Goal: Task Accomplishment & Management: Complete application form

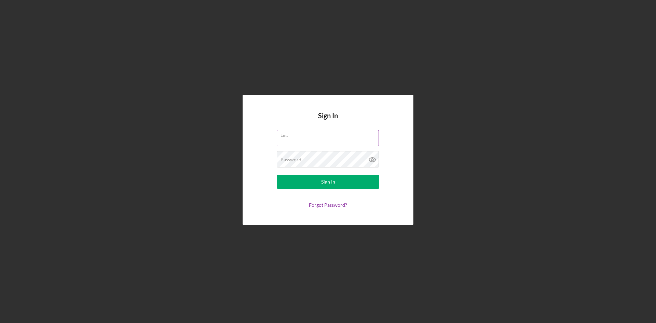
click at [339, 146] on input "Email" at bounding box center [328, 138] width 102 height 16
type input "[EMAIL_ADDRESS][DOMAIN_NAME]"
click at [337, 155] on div "Password Required" at bounding box center [328, 159] width 103 height 17
click at [277, 175] on button "Sign In" at bounding box center [328, 182] width 103 height 14
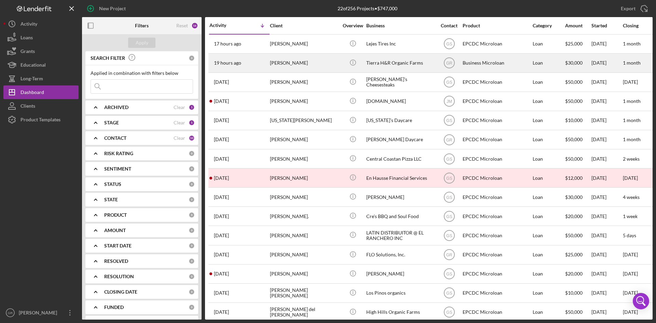
click at [400, 66] on div "Tierra H&R Organic Farms" at bounding box center [400, 63] width 68 height 18
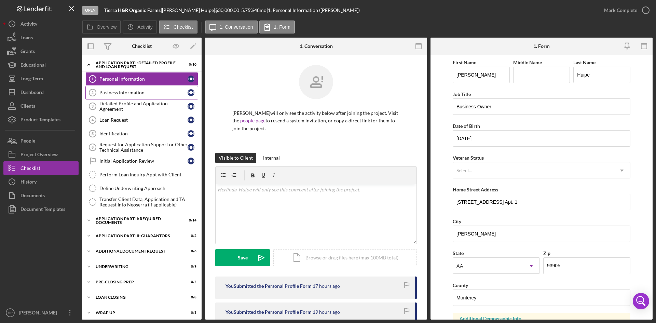
click at [148, 93] on div "Business Information" at bounding box center [143, 92] width 88 height 5
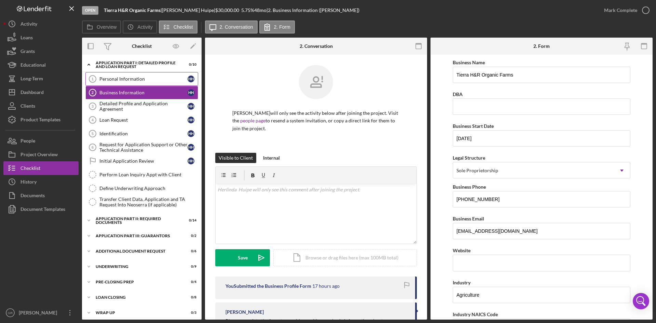
click at [148, 81] on div "Personal Information" at bounding box center [143, 78] width 88 height 5
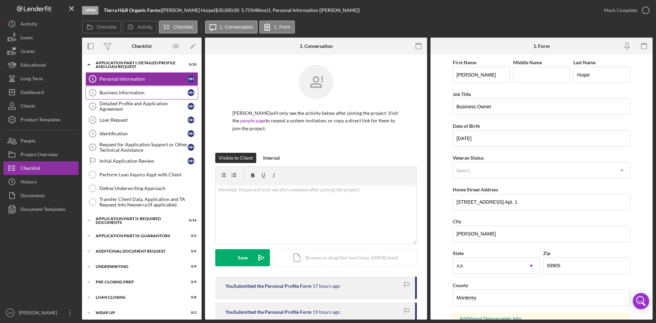
click at [125, 90] on div "Business Information" at bounding box center [143, 92] width 88 height 5
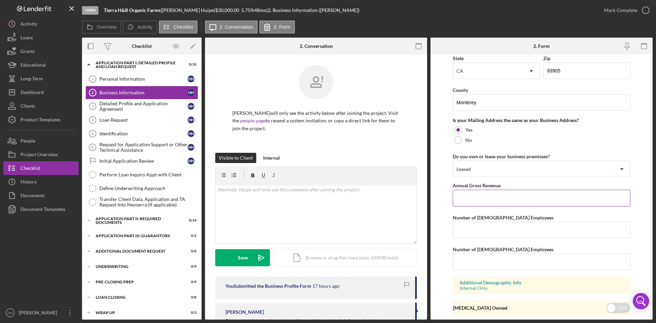
scroll to position [479, 0]
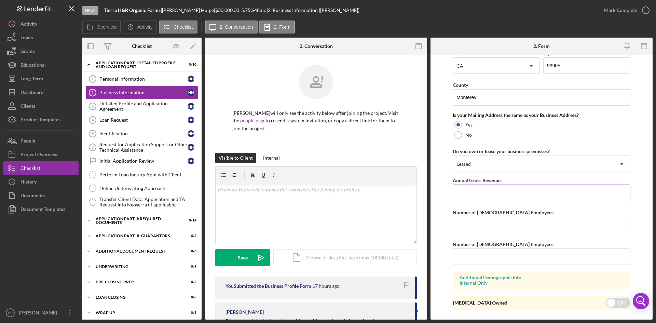
click at [486, 200] on input "Annual Gross Revenue" at bounding box center [542, 193] width 178 height 16
click at [488, 198] on input "Annual Gross Revenue" at bounding box center [542, 193] width 178 height 16
click at [498, 188] on input "Annual Gross Revenue" at bounding box center [542, 193] width 178 height 16
click at [487, 191] on input "Annual Gross Revenue" at bounding box center [542, 193] width 178 height 16
type input "$45,189"
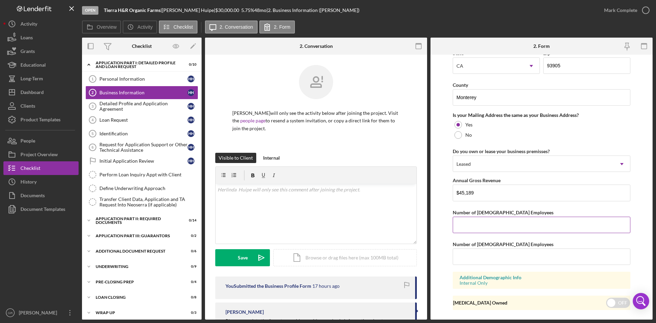
click at [486, 226] on input "Number of [DEMOGRAPHIC_DATA] Employees" at bounding box center [542, 225] width 178 height 16
type input "2"
drag, startPoint x: 491, startPoint y: 257, endPoint x: 498, endPoint y: 251, distance: 9.2
click at [491, 257] on input "Number of [DEMOGRAPHIC_DATA] Employees" at bounding box center [542, 256] width 178 height 16
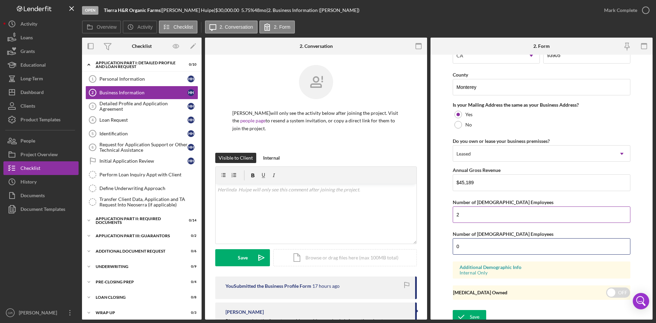
scroll to position [494, 0]
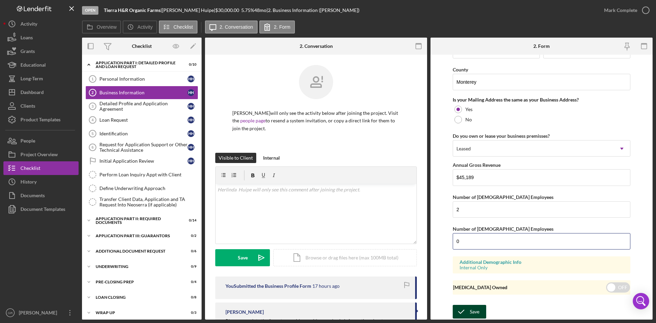
type input "0"
click at [466, 312] on icon "submit" at bounding box center [461, 311] width 17 height 17
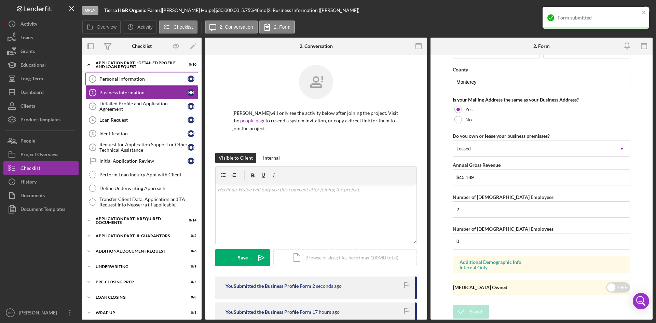
click at [140, 77] on div "Personal Information" at bounding box center [143, 78] width 88 height 5
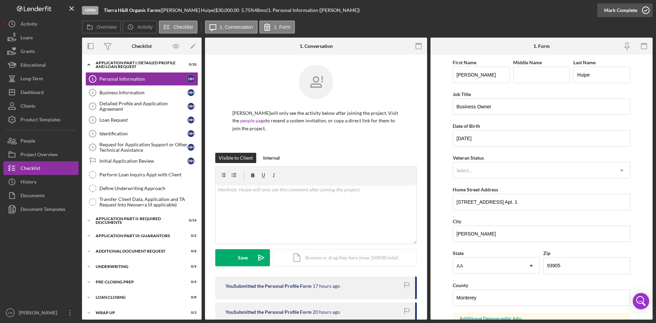
click at [643, 5] on icon "button" at bounding box center [645, 10] width 17 height 17
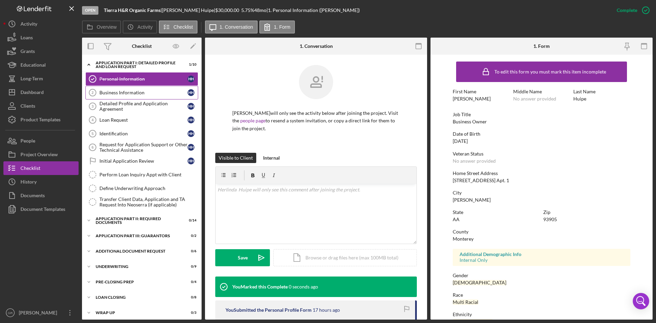
click at [135, 90] on div "Business Information" at bounding box center [143, 92] width 88 height 5
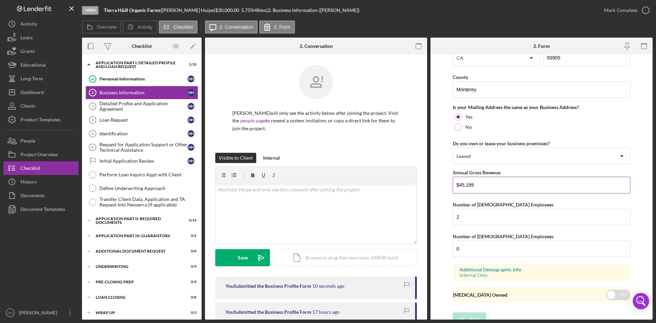
scroll to position [494, 0]
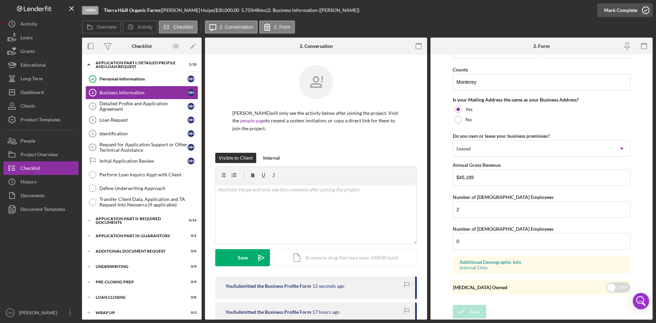
click at [642, 8] on icon "button" at bounding box center [645, 10] width 17 height 17
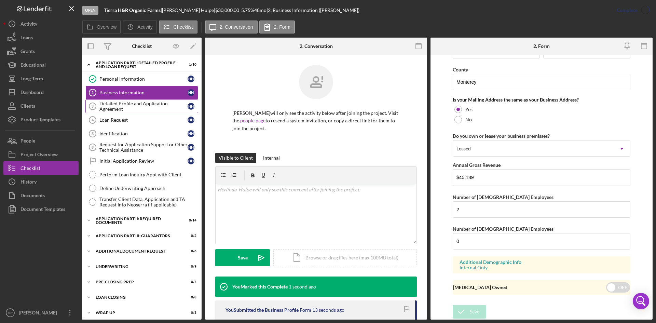
scroll to position [251, 0]
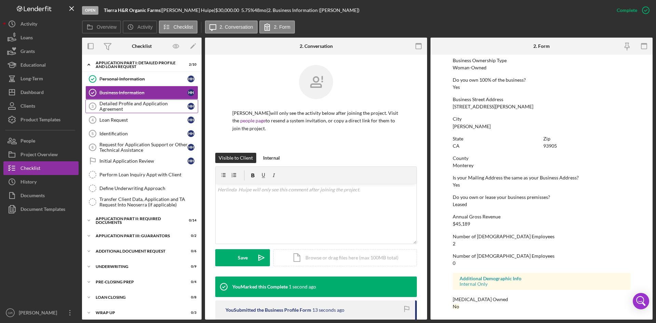
click at [156, 108] on div "Detailed Profile and Application Agreement" at bounding box center [143, 106] width 88 height 11
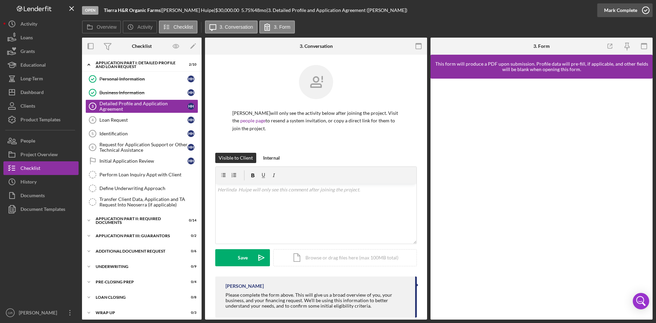
click at [641, 10] on icon "button" at bounding box center [645, 10] width 17 height 17
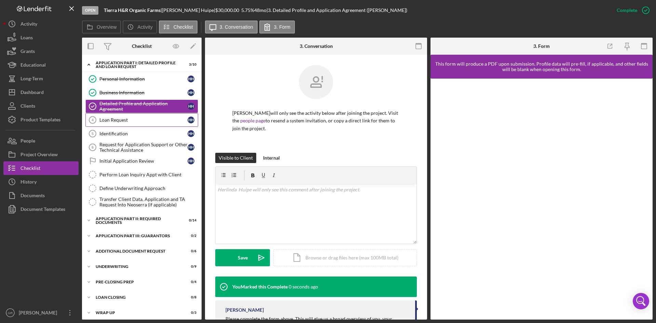
click at [121, 122] on div "Loan Request" at bounding box center [143, 119] width 88 height 5
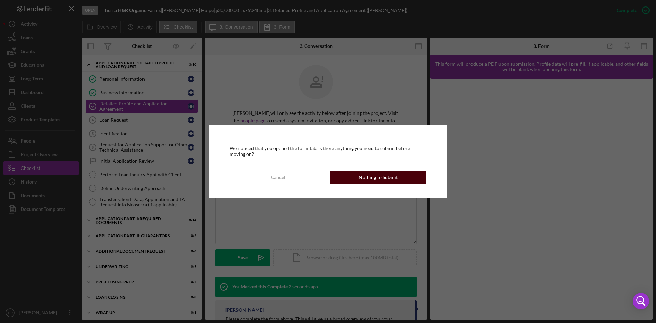
click at [378, 178] on div "Nothing to Submit" at bounding box center [378, 178] width 39 height 14
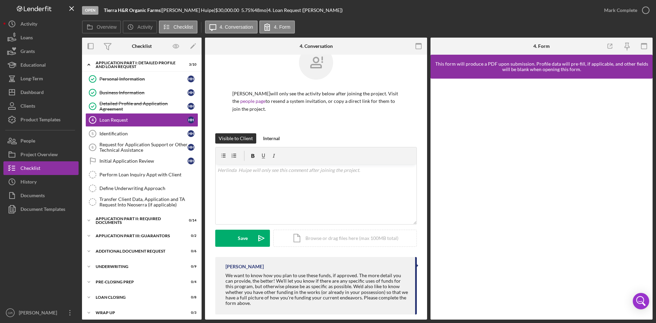
scroll to position [28, 0]
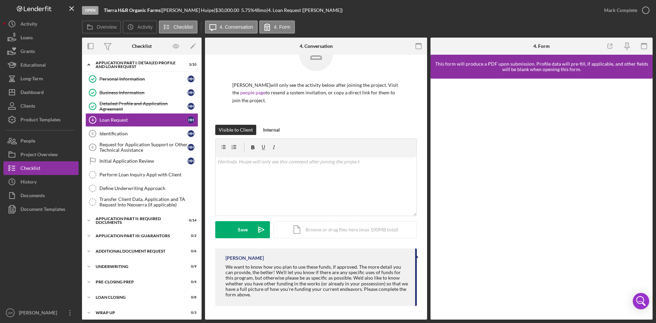
click at [425, 187] on div "[PERSON_NAME] will only see the activity below after joining the project. Visit…" at bounding box center [316, 173] width 222 height 293
click at [252, 232] on button "Save Icon/icon-invite-send" at bounding box center [242, 229] width 55 height 17
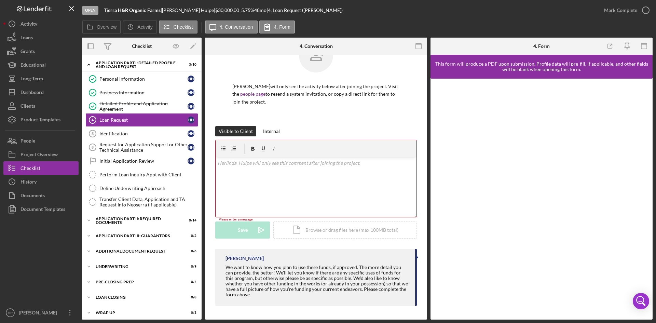
click at [362, 98] on p "[PERSON_NAME] will only see the activity below after joining the project. Visit…" at bounding box center [315, 94] width 167 height 23
drag, startPoint x: 149, startPoint y: 133, endPoint x: 152, endPoint y: 130, distance: 4.4
click at [149, 133] on div "Identification" at bounding box center [143, 133] width 88 height 5
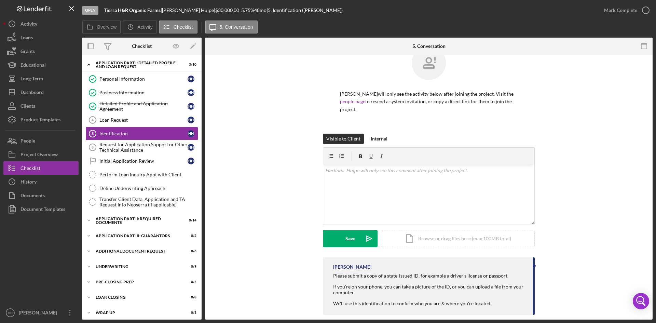
scroll to position [28, 0]
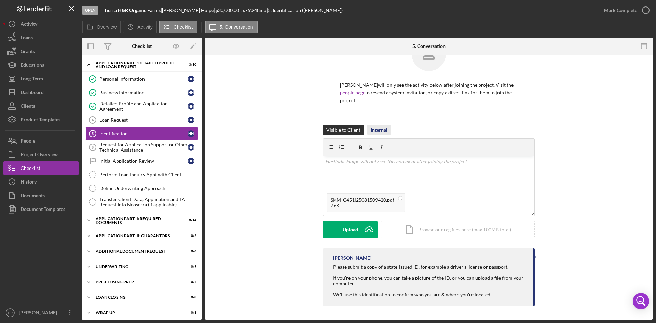
click at [382, 126] on div "Internal" at bounding box center [379, 130] width 17 height 10
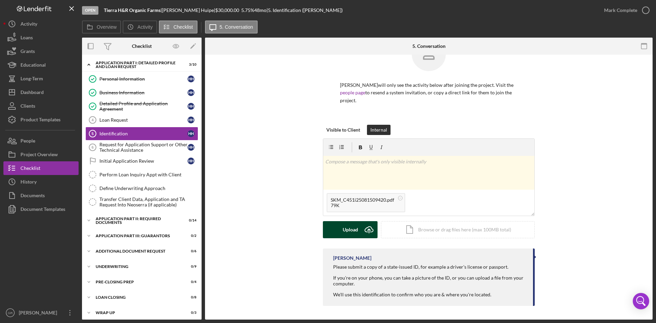
click at [348, 229] on div "Upload" at bounding box center [350, 229] width 15 height 17
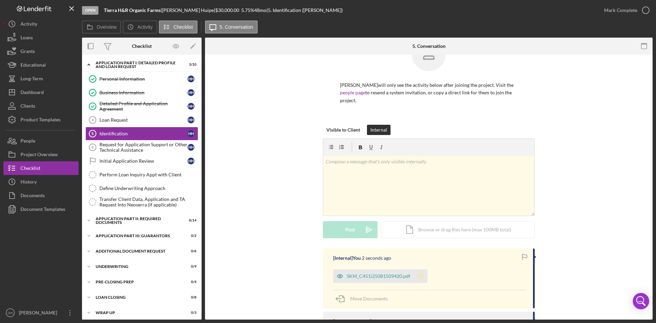
click at [419, 277] on icon "Icon/Star" at bounding box center [421, 276] width 14 height 14
drag, startPoint x: 642, startPoint y: 6, endPoint x: 630, endPoint y: 17, distance: 15.7
click at [641, 5] on icon "button" at bounding box center [645, 10] width 17 height 17
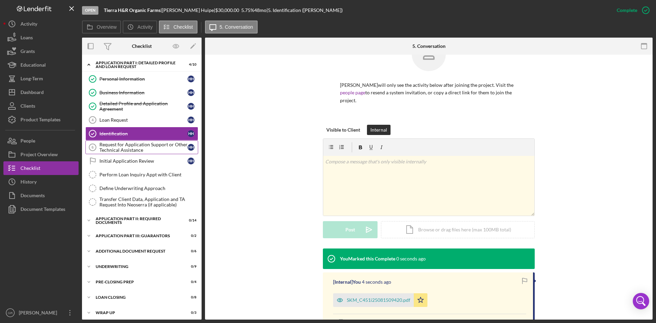
click at [150, 149] on div "Request for Application Support or Other Technical Assistance" at bounding box center [143, 147] width 88 height 11
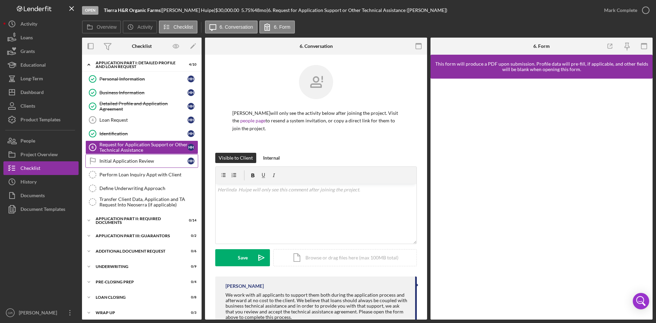
click at [140, 161] on div "Initial Application Review" at bounding box center [143, 160] width 88 height 5
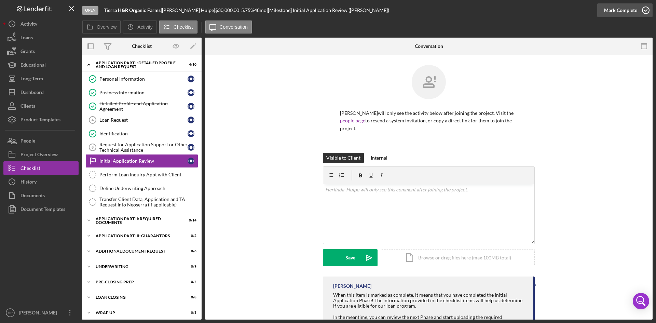
click at [634, 10] on div "Mark Complete" at bounding box center [620, 10] width 33 height 14
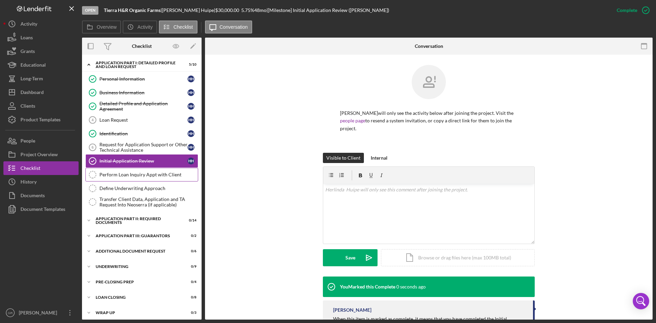
click at [143, 181] on link "Perform Loan Inquiry Appt with Client Perform Loan Inquiry Appt with Client" at bounding box center [141, 175] width 113 height 14
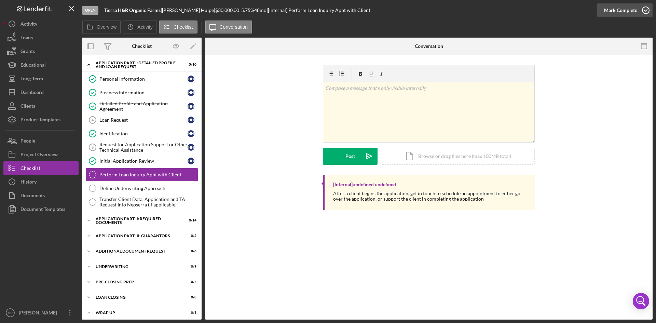
click at [628, 5] on div "Mark Complete" at bounding box center [620, 10] width 33 height 14
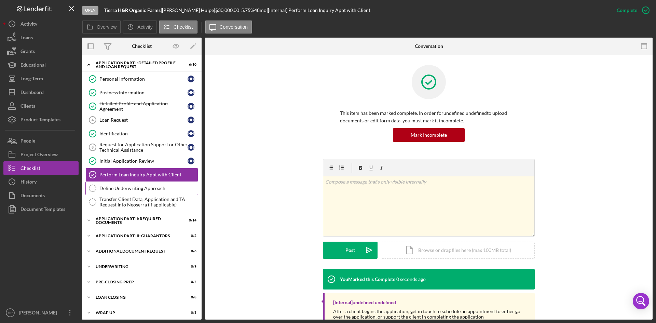
click at [134, 188] on div "Define Underwriting Approach" at bounding box center [148, 188] width 98 height 5
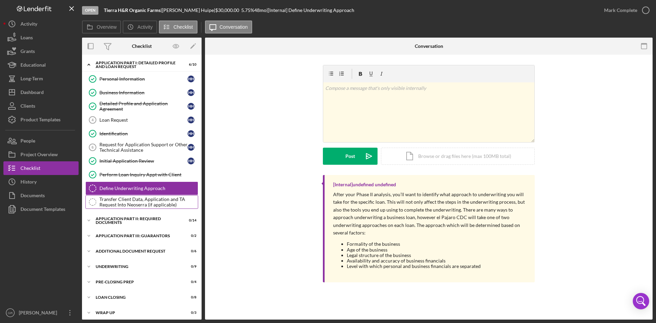
click at [123, 203] on div "Transfer Client Data, Application and TA Request Into Neoserra (if applicable)" at bounding box center [148, 202] width 98 height 11
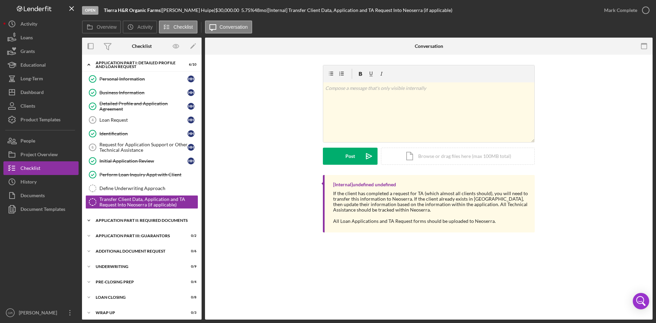
click at [125, 219] on div "Application Part II: Required Documents" at bounding box center [144, 220] width 97 height 4
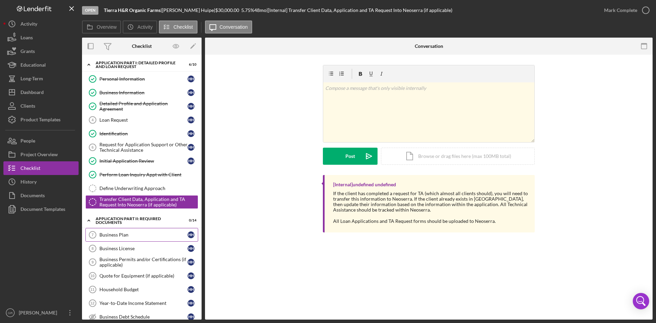
click at [118, 241] on link "Business Plan 7 Business Plan H H" at bounding box center [141, 235] width 113 height 14
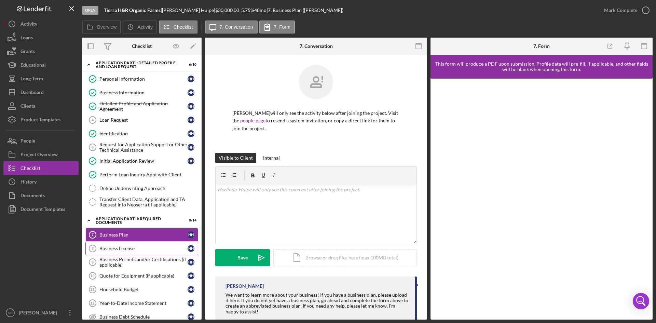
click at [118, 247] on div "Business License" at bounding box center [143, 248] width 88 height 5
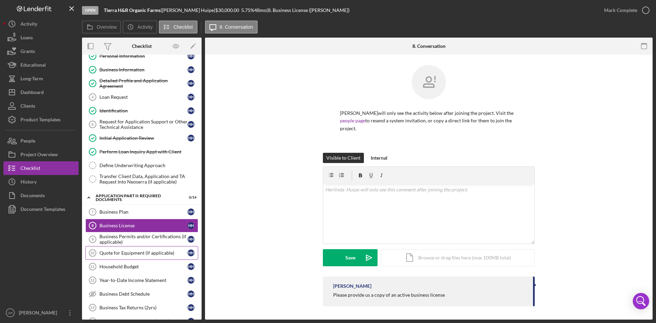
scroll to position [68, 0]
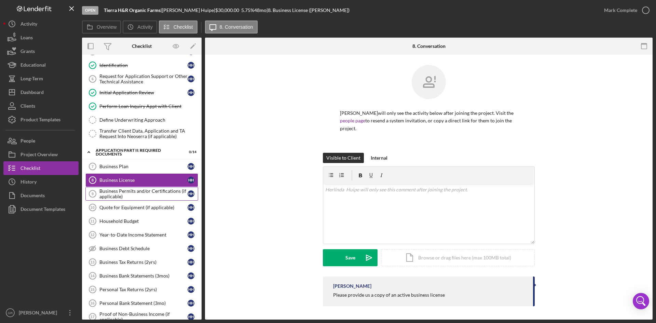
drag, startPoint x: 137, startPoint y: 192, endPoint x: 133, endPoint y: 196, distance: 5.6
click at [137, 192] on div "Business Permits and/or Certifications (if applicable)" at bounding box center [143, 193] width 88 height 11
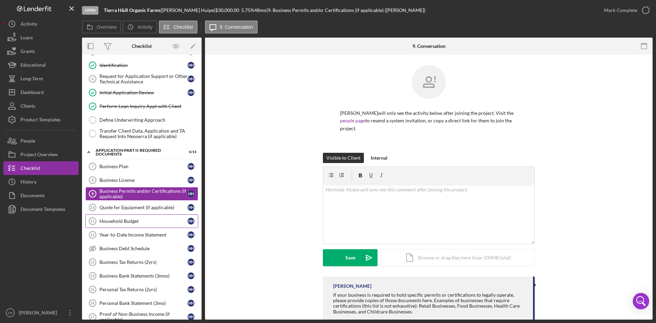
click at [132, 217] on link "Household Budget 11 Household Budget H H" at bounding box center [141, 221] width 113 height 14
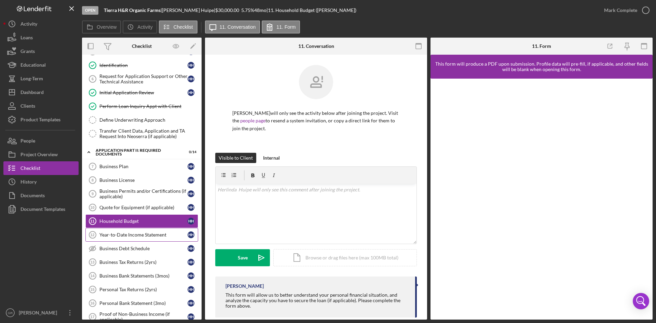
click at [129, 240] on link "Year-to-Date Income Statement 12 Year-to-Date Income Statement H H" at bounding box center [141, 235] width 113 height 14
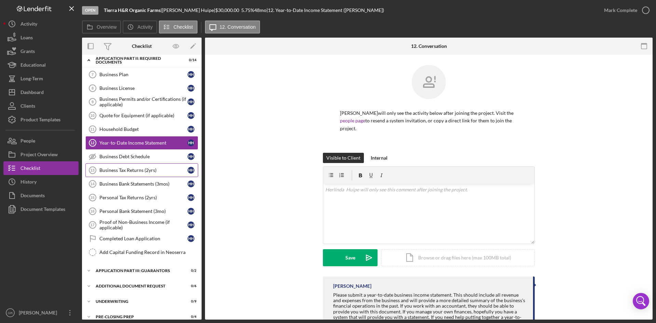
scroll to position [171, 0]
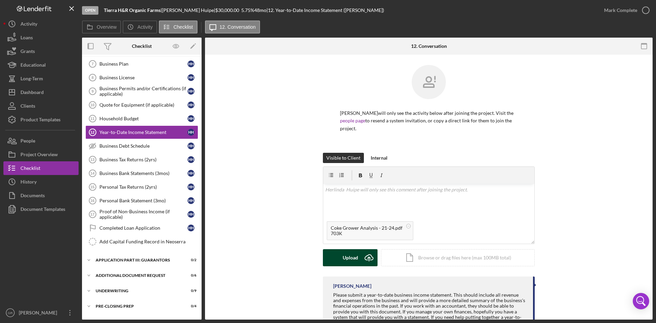
click at [343, 256] on div "Upload" at bounding box center [350, 257] width 15 height 17
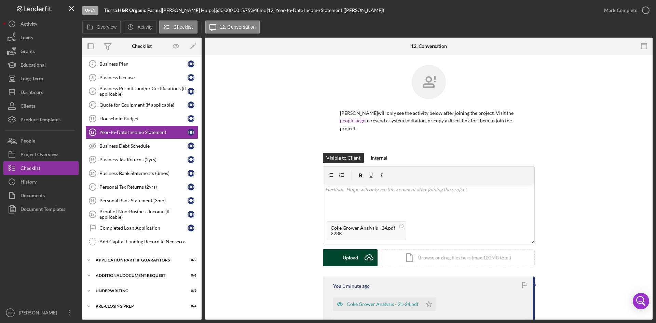
click at [351, 256] on div "Upload" at bounding box center [350, 257] width 15 height 17
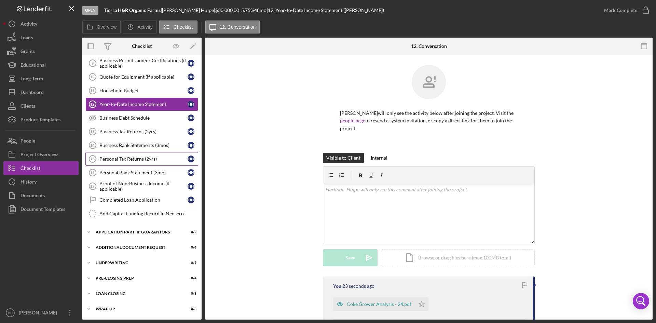
click at [136, 156] on div "Personal Tax Returns (2yrs)" at bounding box center [143, 158] width 88 height 5
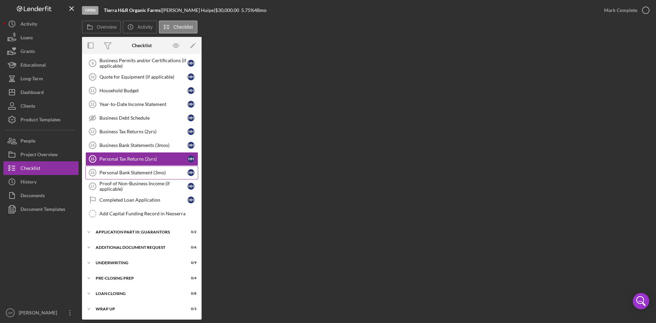
scroll to position [199, 0]
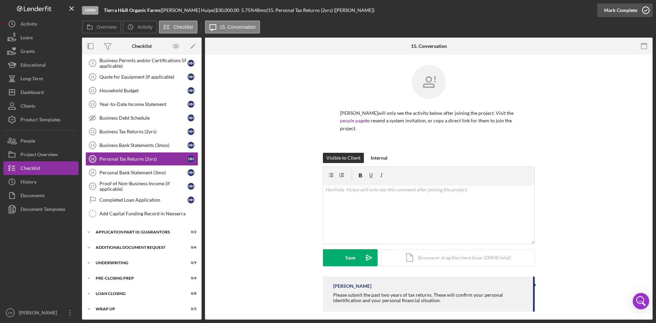
click at [635, 13] on div "Mark Complete" at bounding box center [620, 10] width 33 height 14
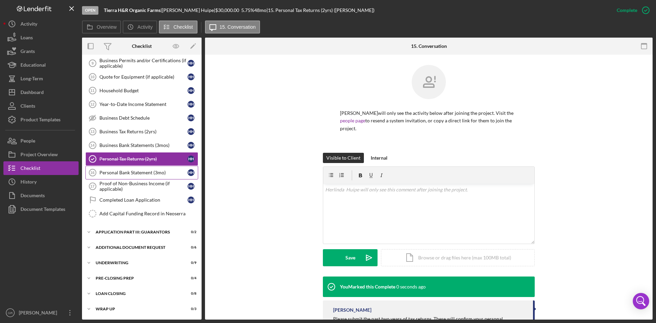
click at [117, 172] on div "Personal Bank Statement (3mo)" at bounding box center [143, 172] width 88 height 5
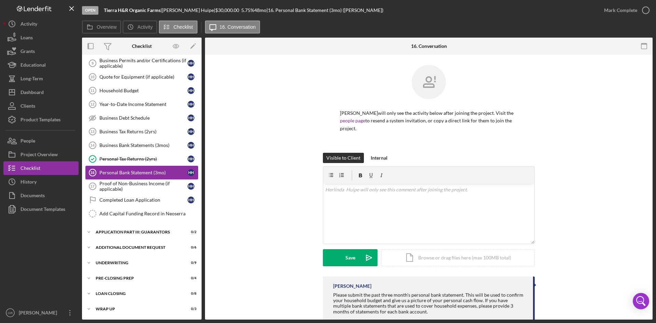
scroll to position [199, 0]
click at [125, 134] on div "Business Tax Returns (2yrs)" at bounding box center [143, 131] width 88 height 5
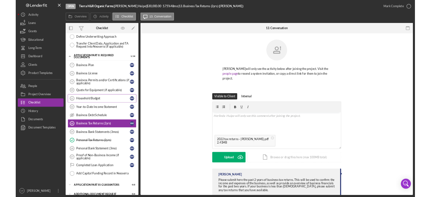
scroll to position [131, 0]
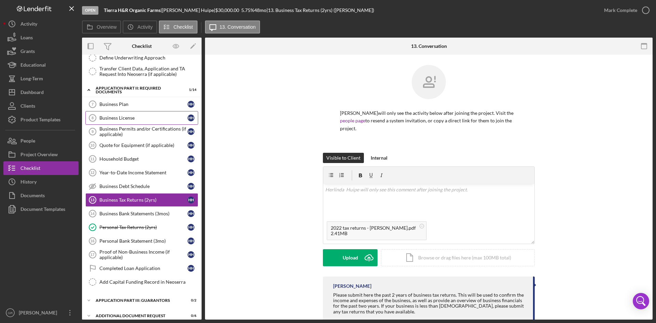
click at [115, 118] on div "Business License" at bounding box center [143, 117] width 88 height 5
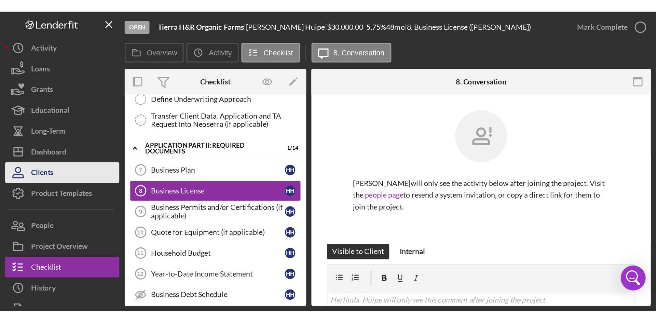
scroll to position [131, 0]
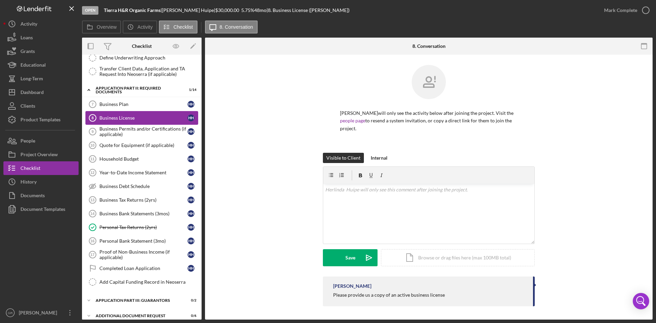
drag, startPoint x: 135, startPoint y: 108, endPoint x: 133, endPoint y: 117, distance: 9.5
click at [135, 108] on link "Business Plan 7 Business Plan H H" at bounding box center [141, 104] width 113 height 14
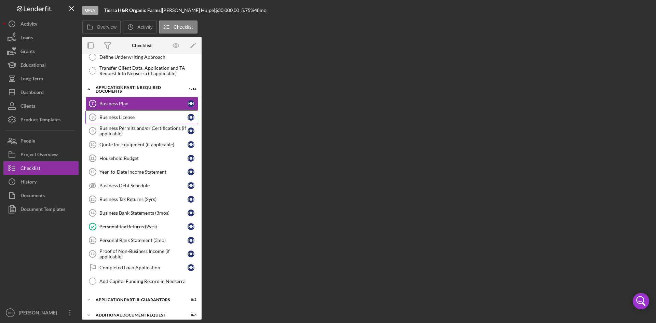
click at [132, 117] on div "Business License" at bounding box center [143, 117] width 88 height 5
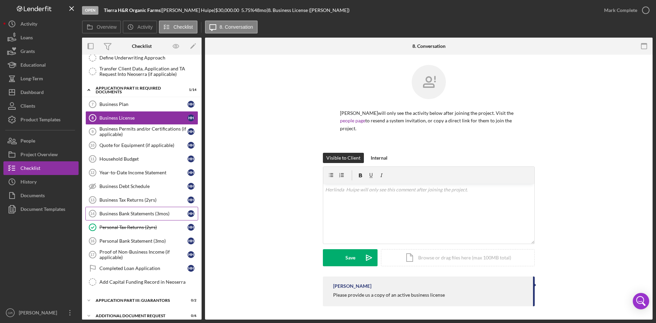
click at [137, 210] on link "Business Bank Statements (3mos) 14 Business Bank Statements (3mos) H H" at bounding box center [141, 214] width 113 height 14
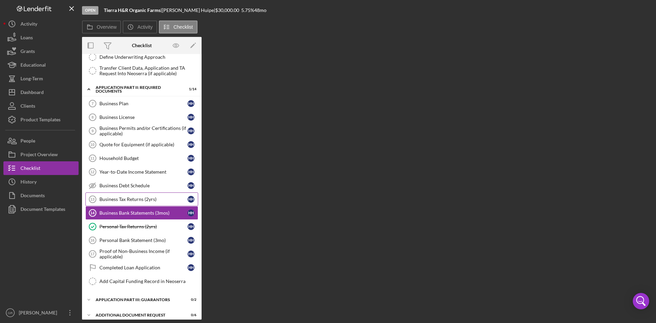
click at [137, 200] on div "Business Tax Returns (2yrs)" at bounding box center [143, 199] width 88 height 5
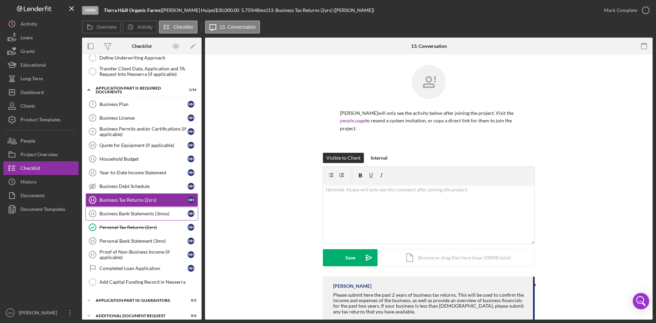
click at [151, 213] on div "Business Bank Statements (3mos)" at bounding box center [143, 213] width 88 height 5
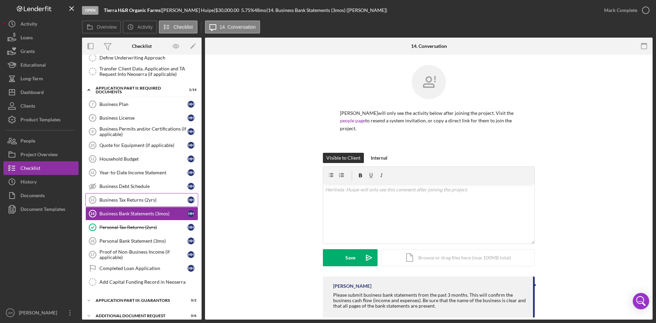
click at [143, 193] on link "Business Tax Returns (2yrs) 13 Business Tax Returns (2yrs) H H" at bounding box center [141, 200] width 113 height 14
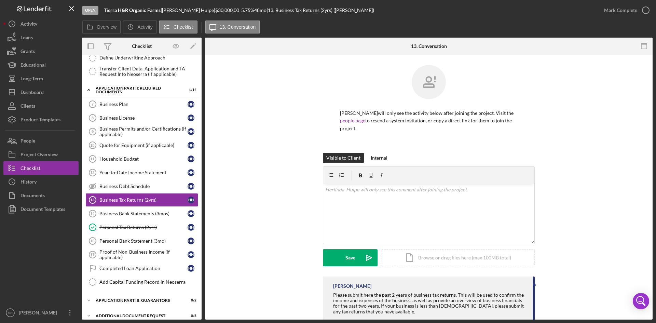
scroll to position [17, 0]
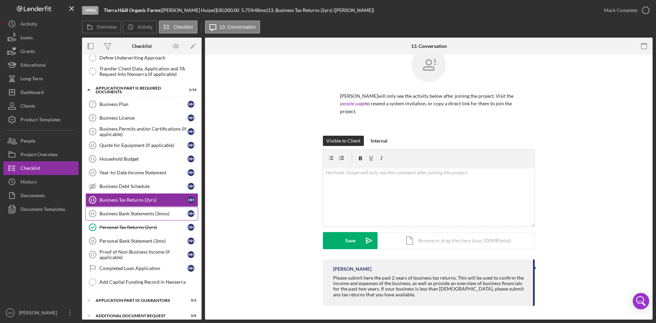
click at [116, 211] on div "Business Bank Statements (3mos)" at bounding box center [143, 213] width 88 height 5
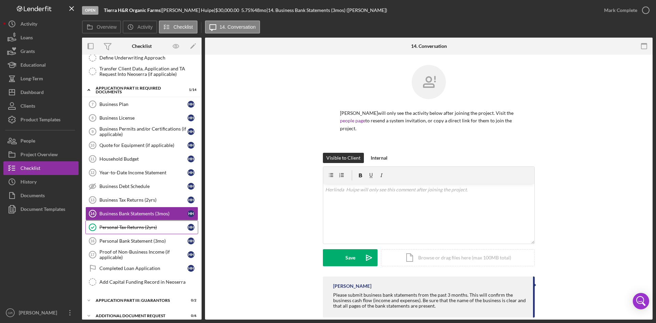
click at [124, 225] on div "Personal Tax Returns (2yrs)" at bounding box center [143, 227] width 88 height 5
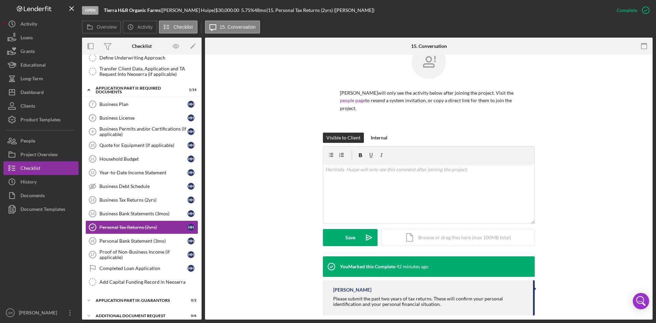
scroll to position [30, 0]
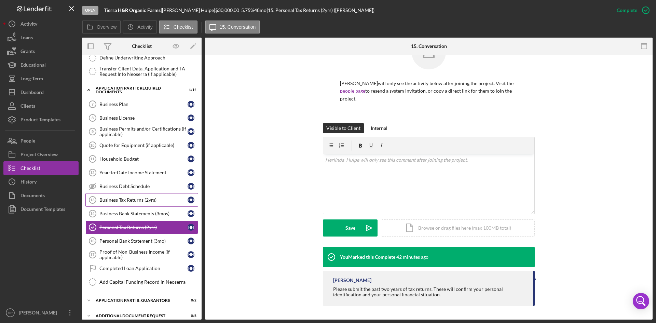
click at [137, 199] on div "Business Tax Returns (2yrs)" at bounding box center [143, 199] width 88 height 5
